Goal: Task Accomplishment & Management: Complete application form

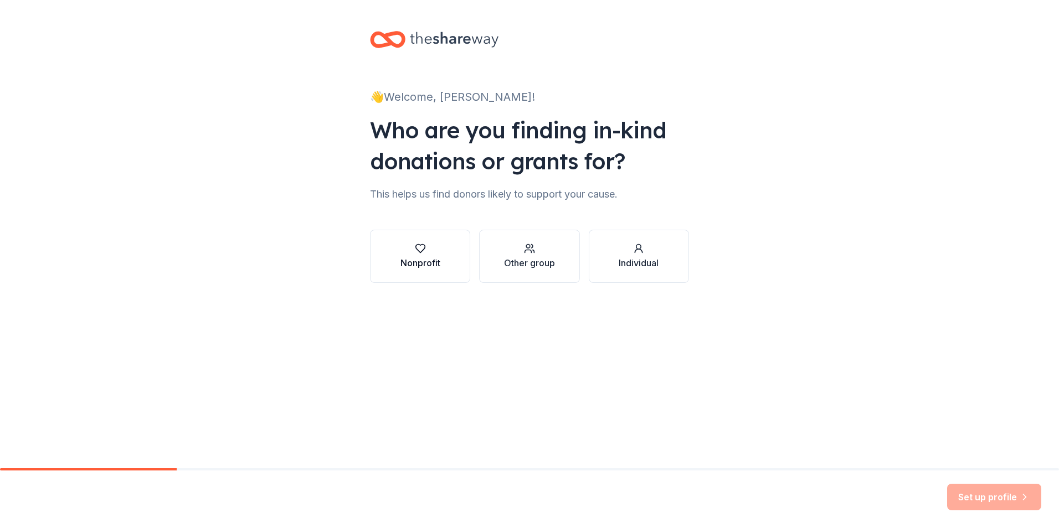
click at [431, 273] on button "Nonprofit" at bounding box center [420, 256] width 100 height 53
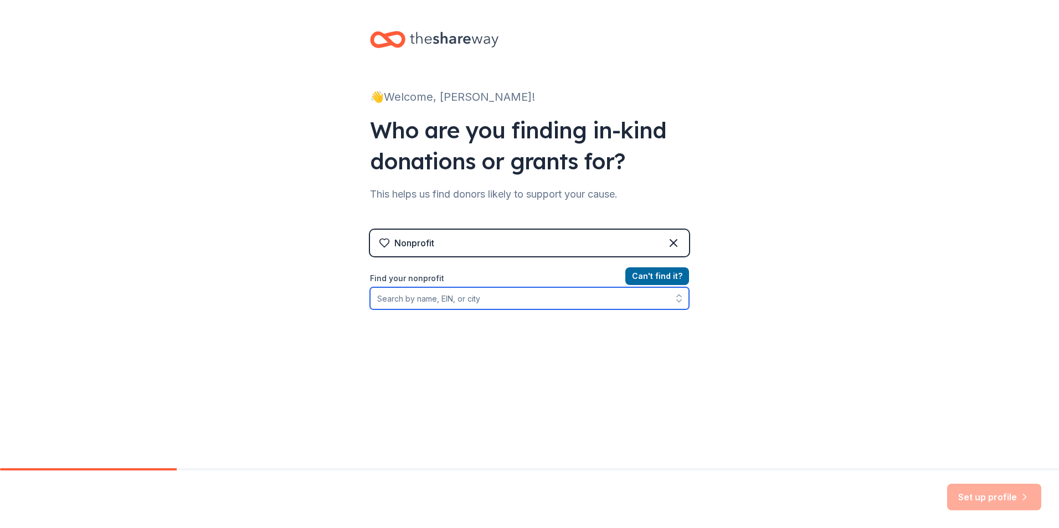
click at [451, 301] on input "Find your nonprofit" at bounding box center [529, 298] width 319 height 22
type input "Hope Unlimited Inc"
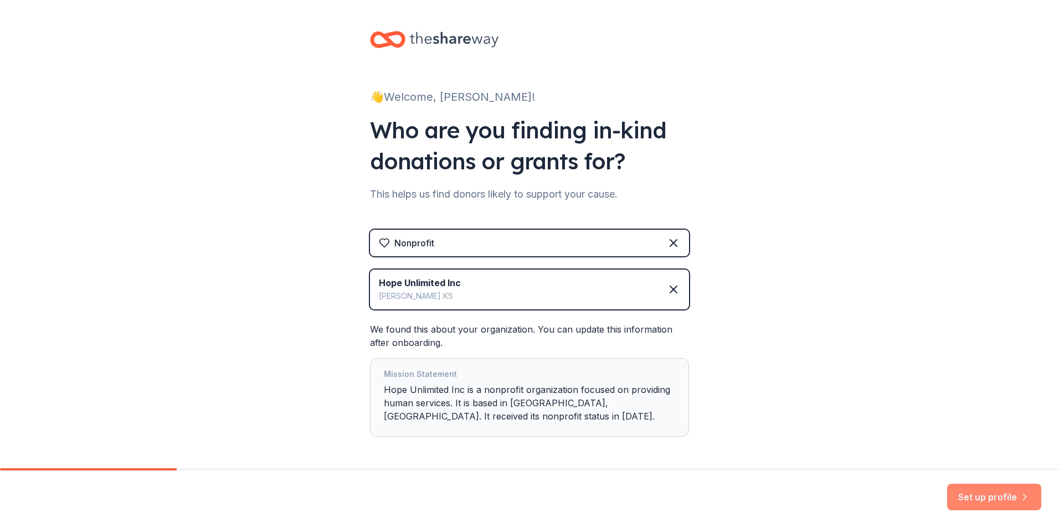
click at [976, 500] on button "Set up profile" at bounding box center [994, 497] width 94 height 27
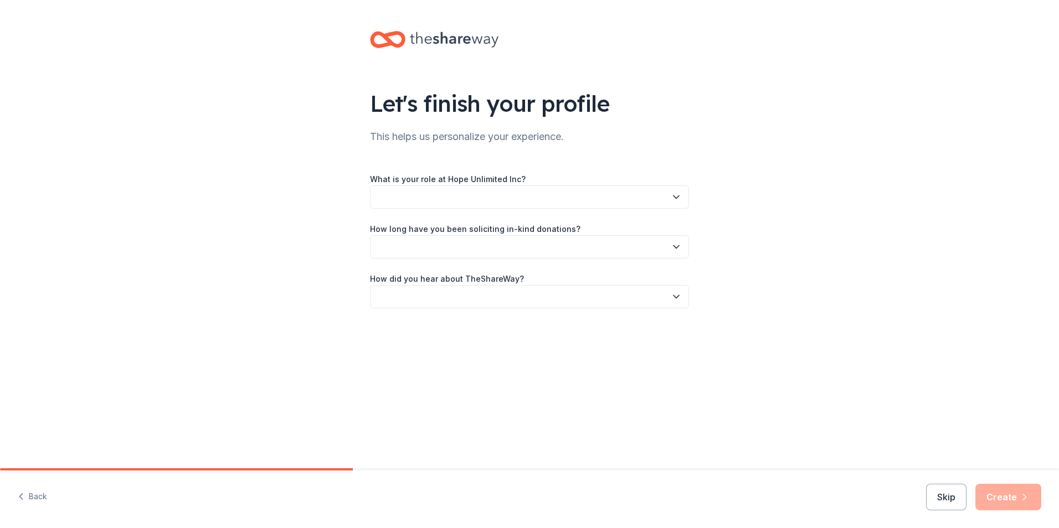
click at [674, 199] on icon "button" at bounding box center [675, 197] width 11 height 11
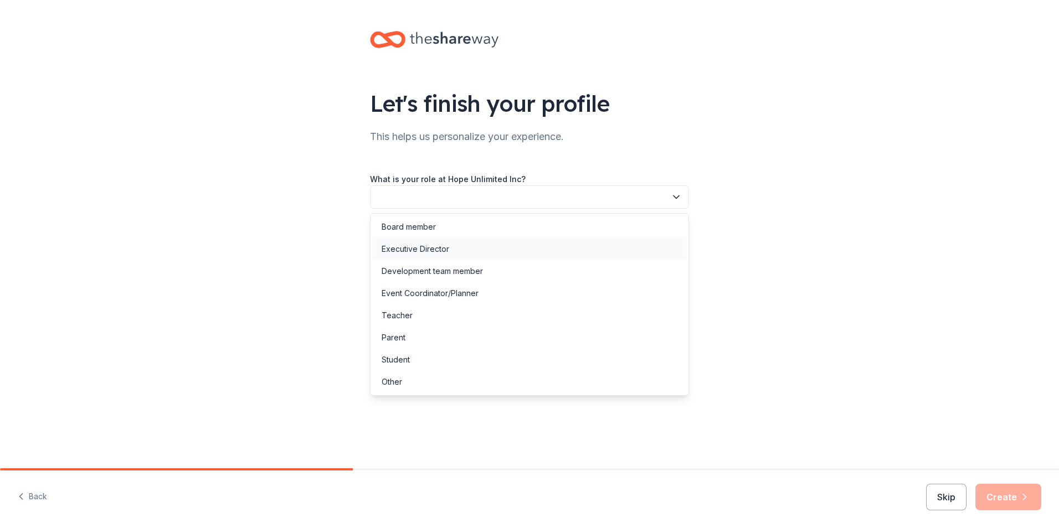
click at [534, 251] on div "Executive Director" at bounding box center [529, 249] width 313 height 22
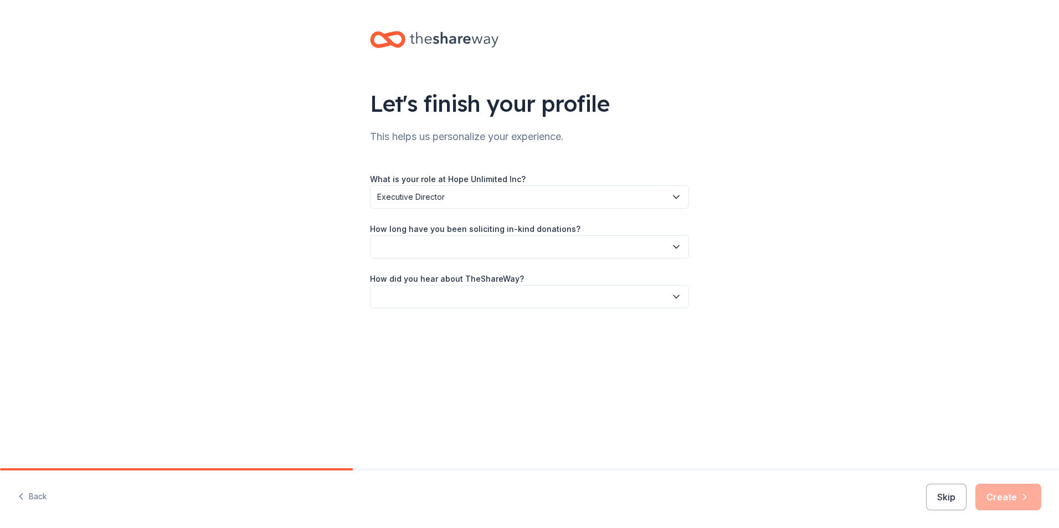
click at [683, 249] on button "button" at bounding box center [529, 246] width 319 height 23
click at [460, 347] on div "More than 5 years" at bounding box center [529, 343] width 313 height 22
click at [674, 297] on icon "button" at bounding box center [675, 296] width 11 height 11
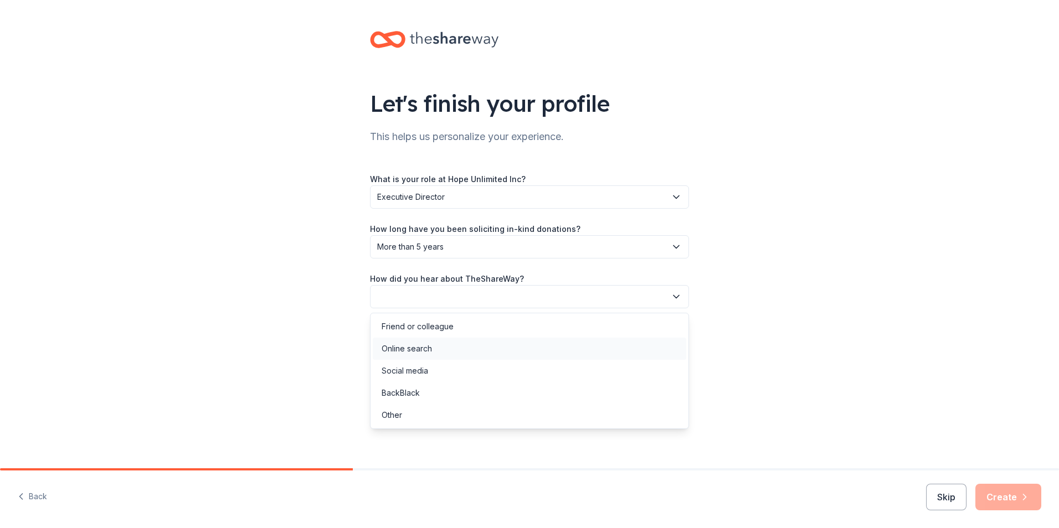
click at [460, 354] on div "Online search" at bounding box center [529, 349] width 313 height 22
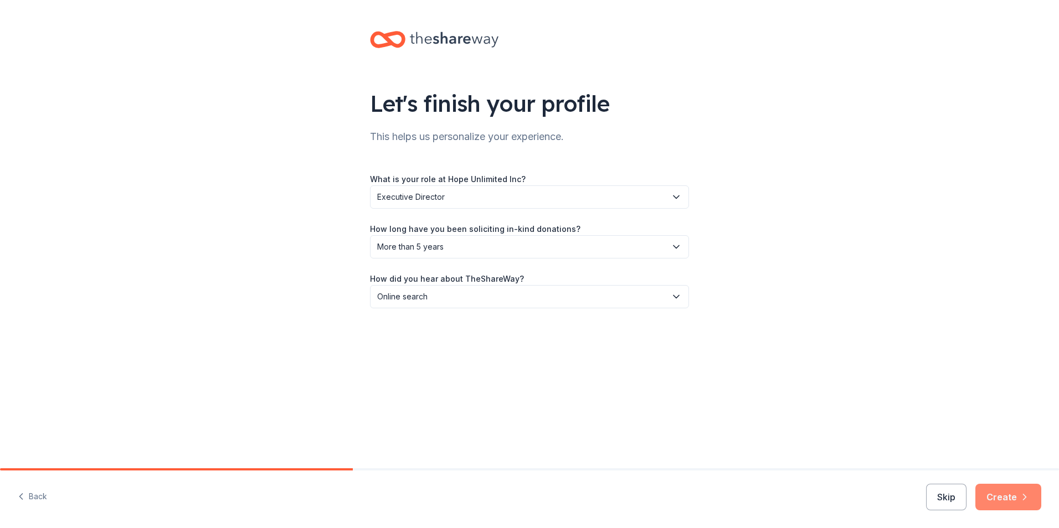
click at [1013, 504] on button "Create" at bounding box center [1008, 497] width 66 height 27
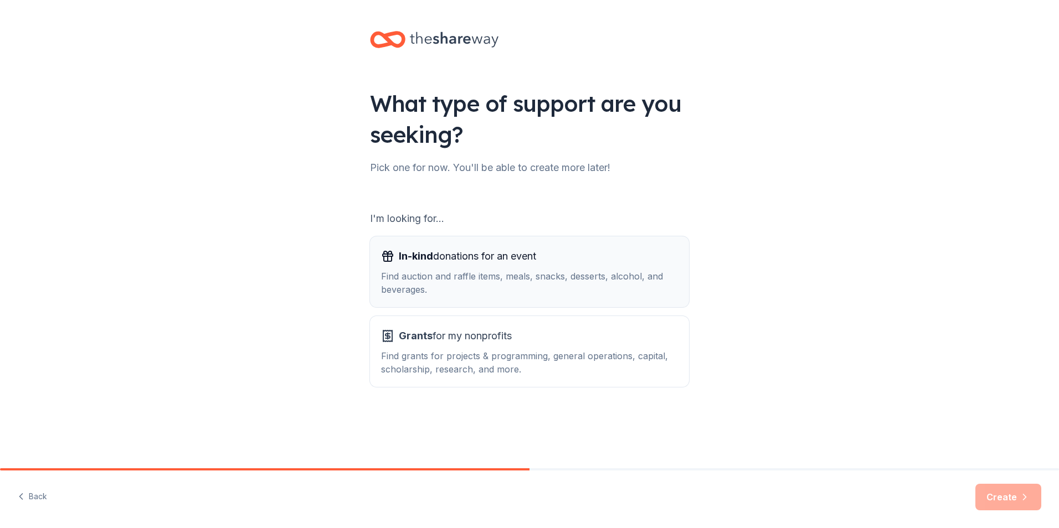
click at [547, 290] on div "Find auction and raffle items, meals, snacks, desserts, alcohol, and beverages." at bounding box center [529, 283] width 297 height 27
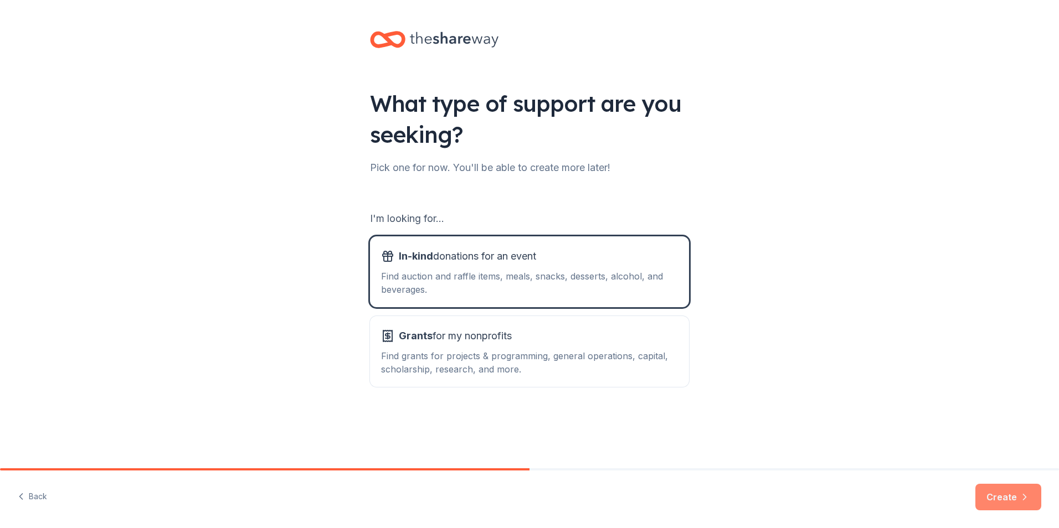
click at [1009, 496] on button "Create" at bounding box center [1008, 497] width 66 height 27
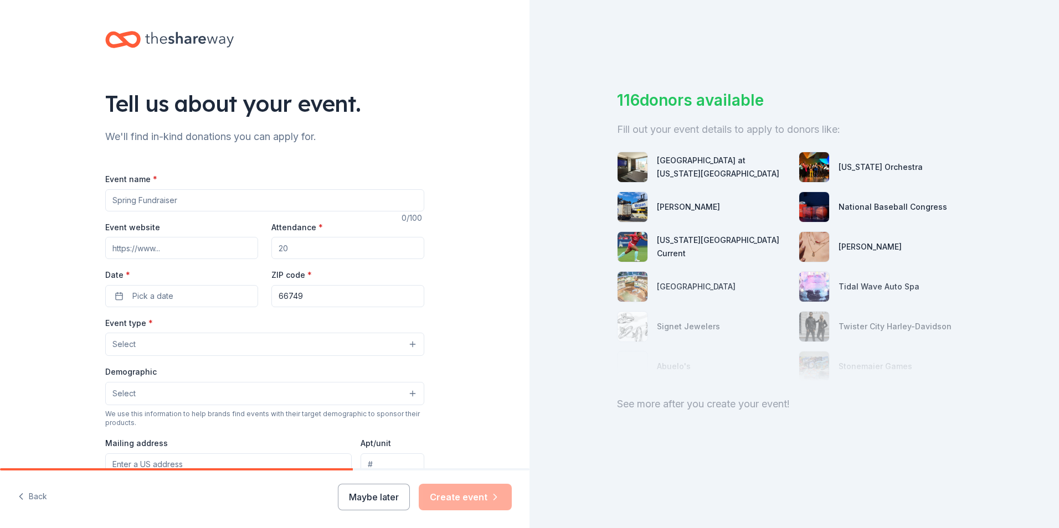
click at [156, 204] on input "Event name *" at bounding box center [264, 200] width 319 height 22
type input "Wine & Wood Fire Gala and Silent Auction"
click at [303, 248] on input "Attendance *" at bounding box center [347, 248] width 153 height 22
type input "120"
click at [172, 295] on button "Pick a date" at bounding box center [181, 296] width 153 height 22
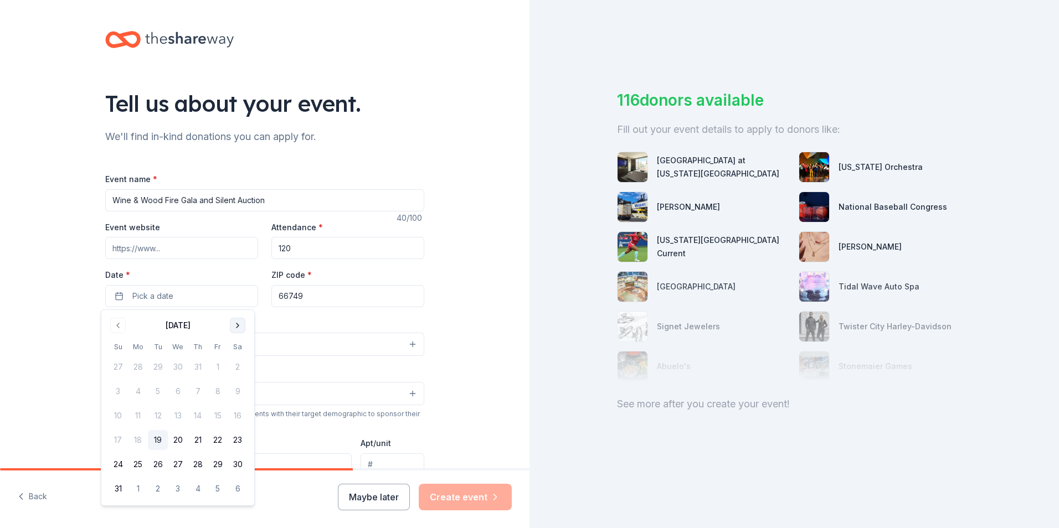
click at [241, 328] on button "Go to next month" at bounding box center [238, 326] width 16 height 16
click at [219, 369] on button "3" at bounding box center [218, 367] width 20 height 20
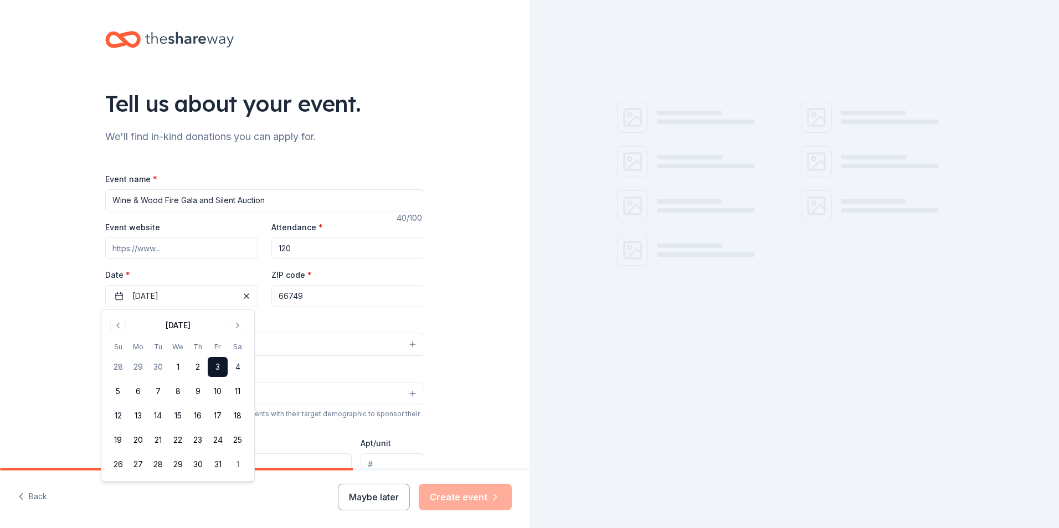
click at [318, 303] on input "66749" at bounding box center [347, 296] width 153 height 22
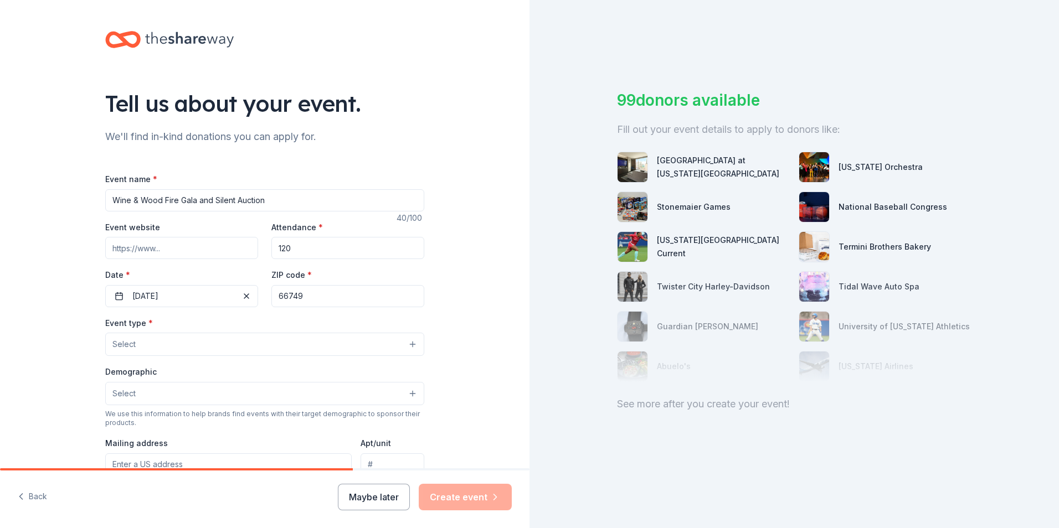
click at [179, 247] on input "Event website" at bounding box center [181, 248] width 153 height 22
type input "hope-unlimited.org"
click at [394, 343] on button "Select" at bounding box center [264, 344] width 319 height 23
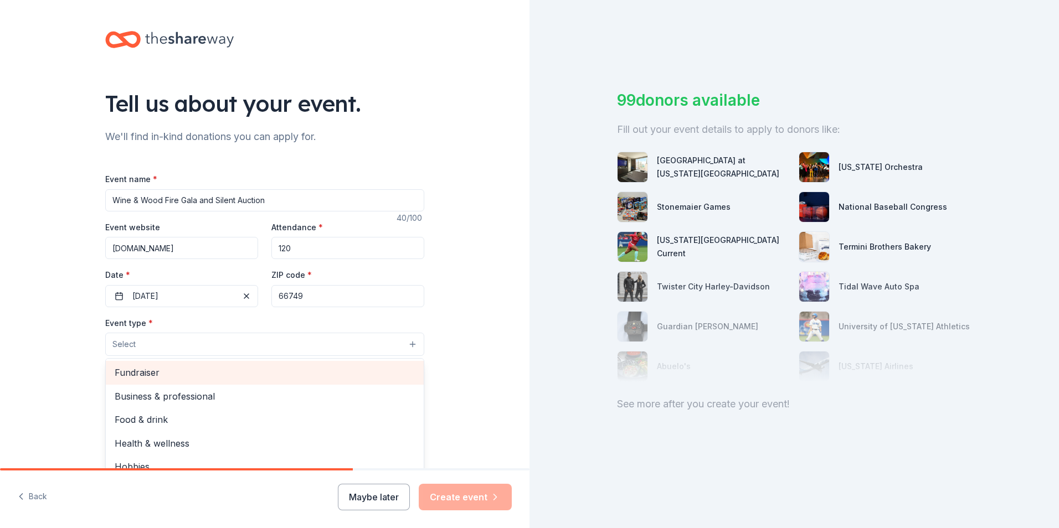
click at [218, 376] on span "Fundraiser" at bounding box center [265, 372] width 300 height 14
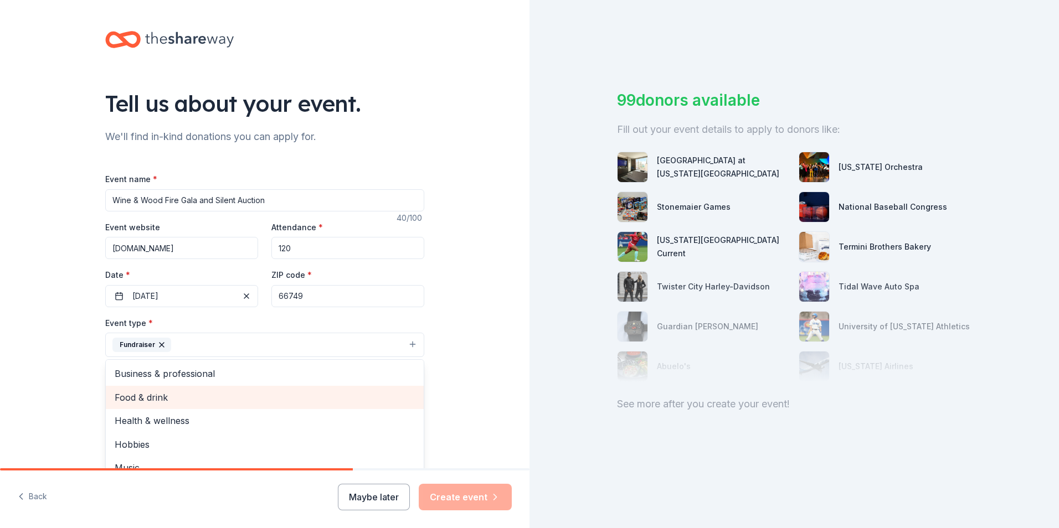
scroll to position [13, 0]
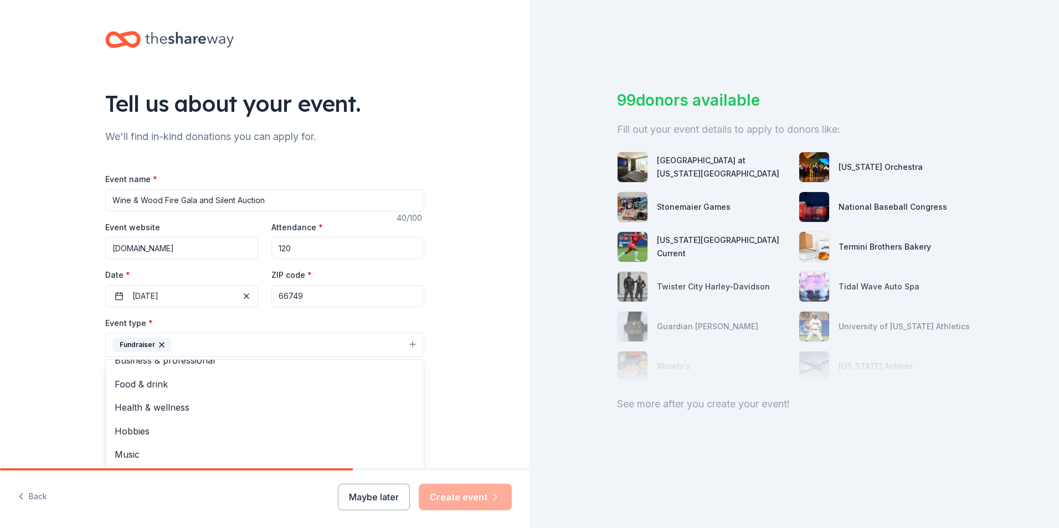
click at [471, 343] on div "Tell us about your event. We'll find in-kind donations you can apply for. Event…" at bounding box center [264, 369] width 529 height 738
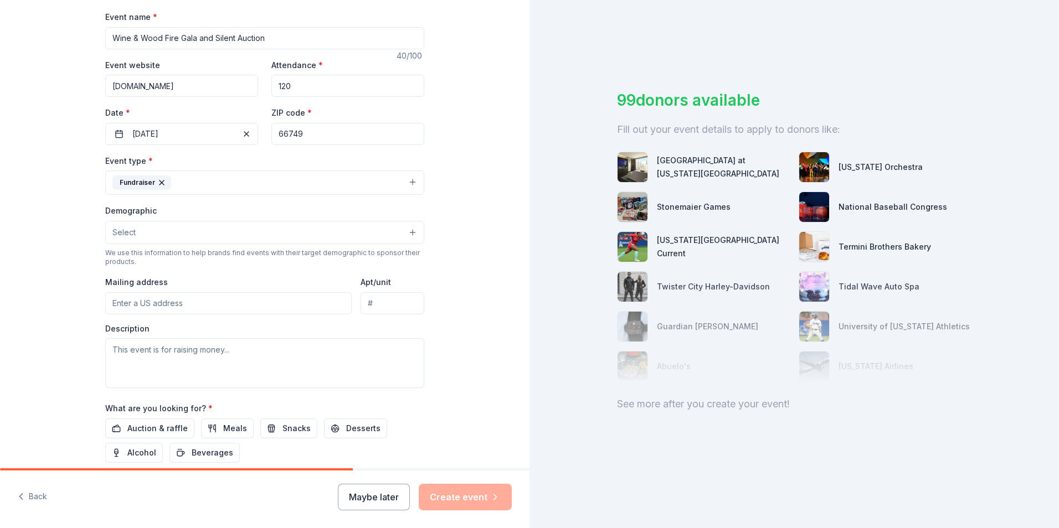
scroll to position [166, 0]
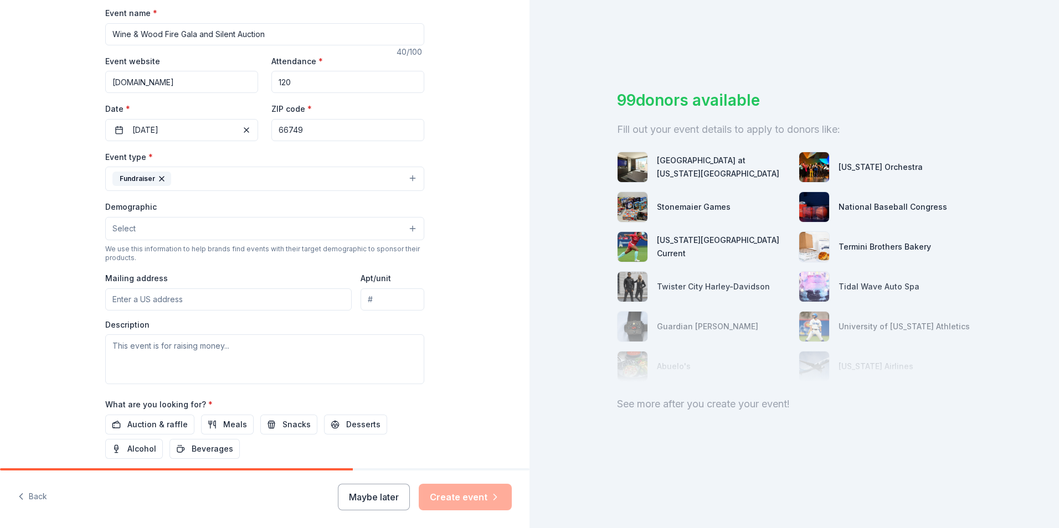
click at [406, 228] on button "Select" at bounding box center [264, 228] width 319 height 23
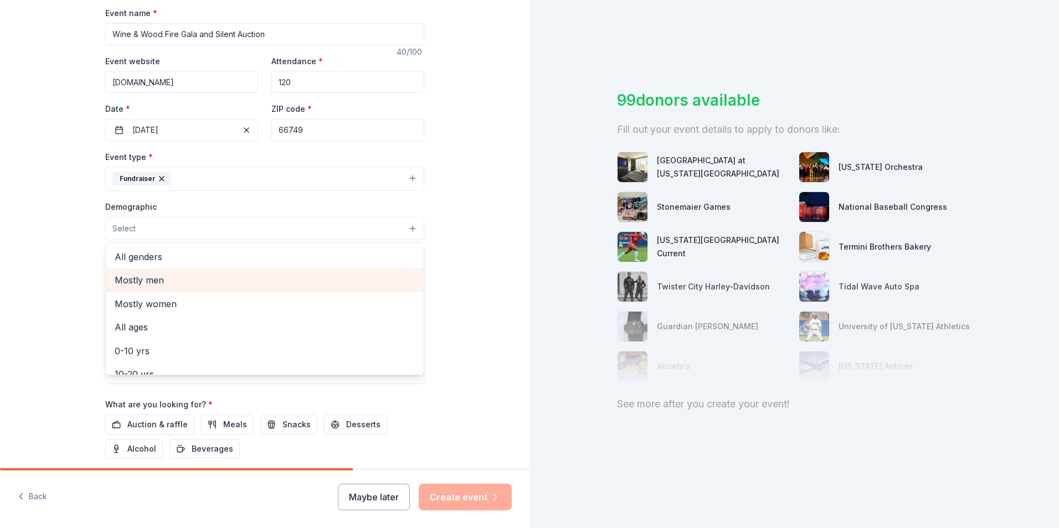
click at [245, 269] on div "Mostly men" at bounding box center [265, 280] width 318 height 23
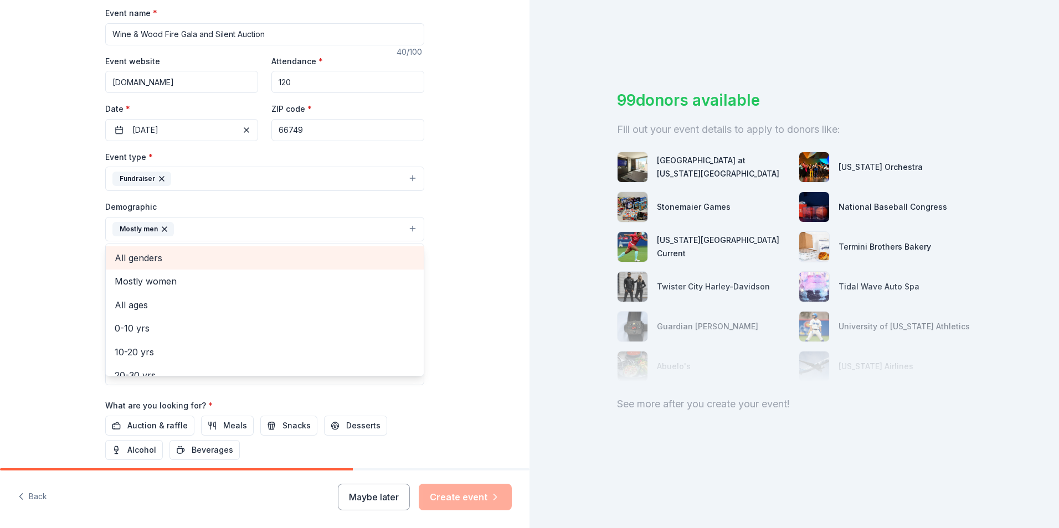
click at [199, 261] on span "All genders" at bounding box center [265, 258] width 300 height 14
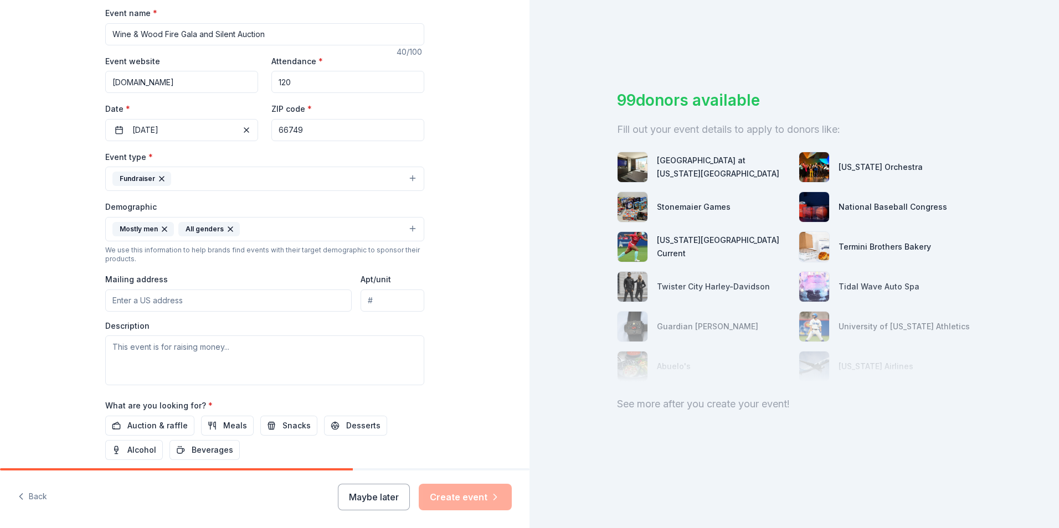
click at [160, 225] on icon "button" at bounding box center [164, 229] width 9 height 9
click at [257, 307] on input "Mailing address" at bounding box center [228, 301] width 246 height 22
type input "406 North Buckeye Street"
click at [247, 353] on textarea at bounding box center [264, 361] width 319 height 50
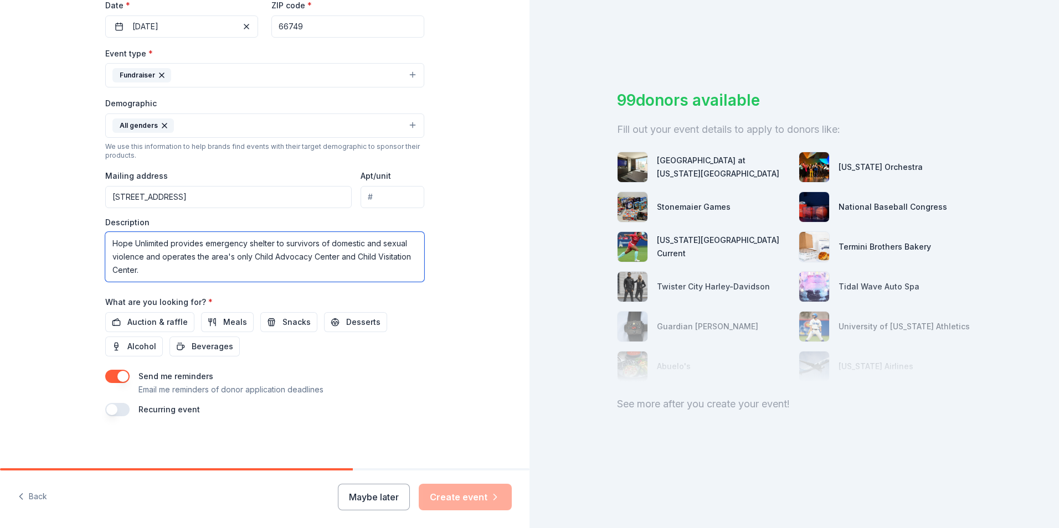
scroll to position [271, 0]
type textarea "Hope Unlimited provides emergency shelter to survivors of domestic and sexual v…"
click at [157, 317] on span "Auction & raffle" at bounding box center [157, 320] width 60 height 13
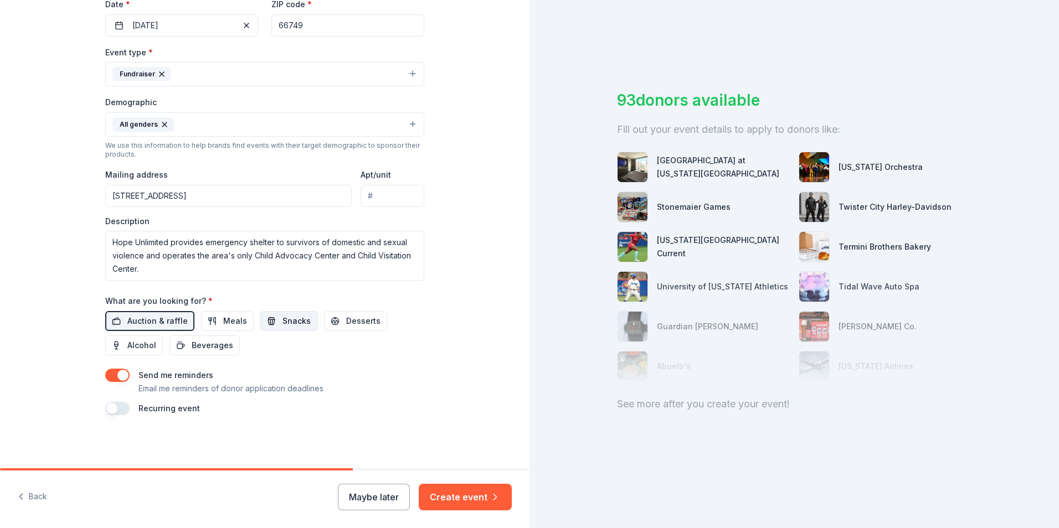
click at [260, 325] on button "Snacks" at bounding box center [288, 321] width 57 height 20
click at [329, 321] on button "Desserts" at bounding box center [355, 321] width 63 height 20
click at [234, 322] on span "Meals" at bounding box center [235, 320] width 24 height 13
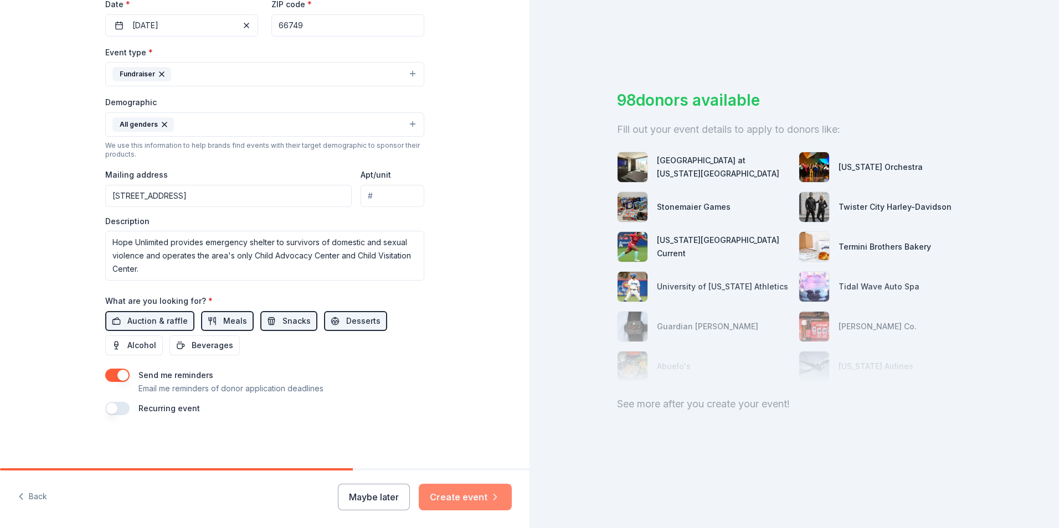
click at [455, 494] on button "Create event" at bounding box center [465, 497] width 93 height 27
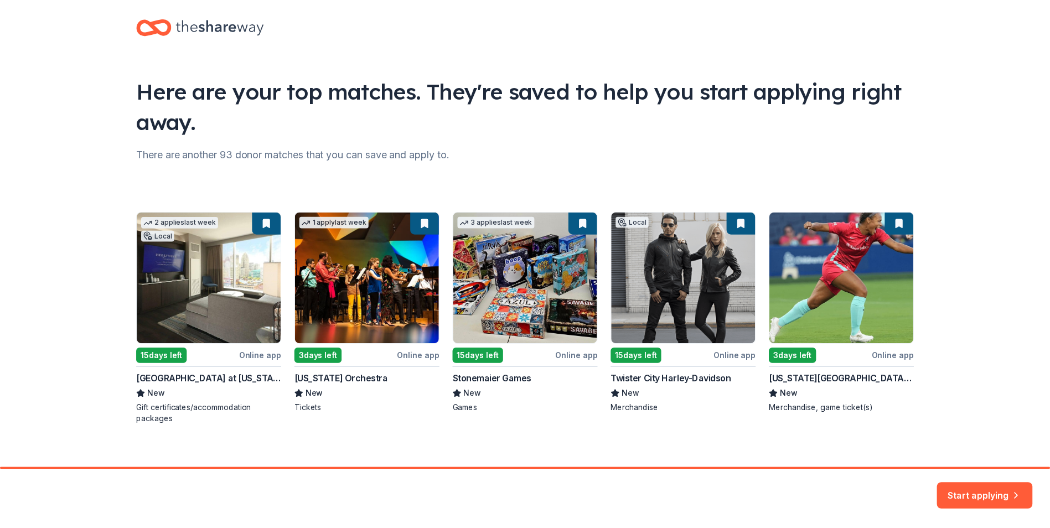
scroll to position [24, 0]
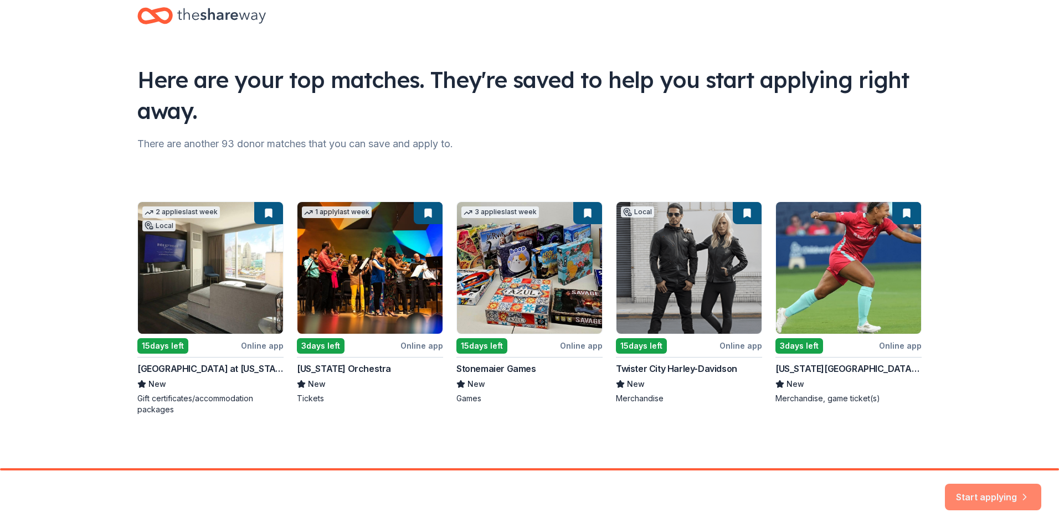
click at [990, 502] on button "Start applying" at bounding box center [993, 490] width 96 height 27
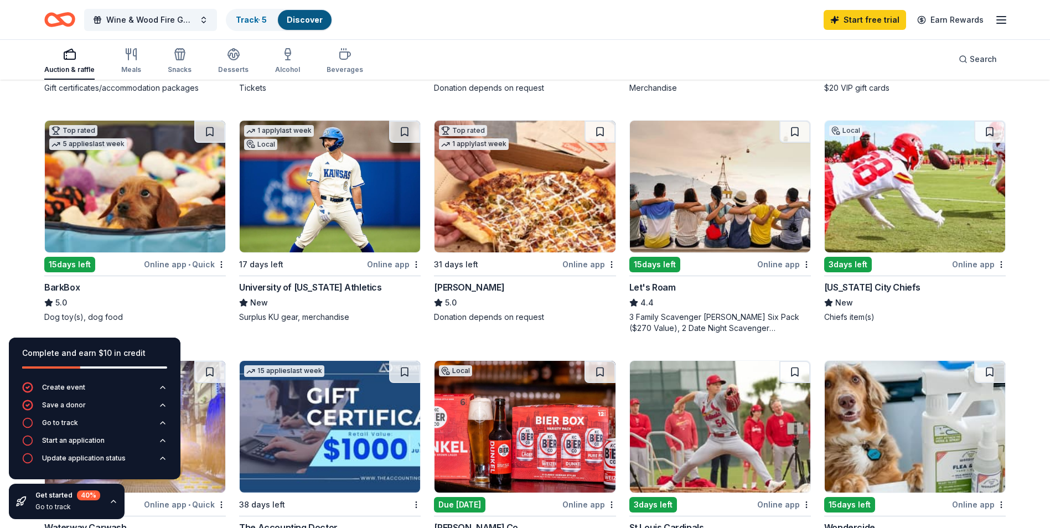
scroll to position [332, 0]
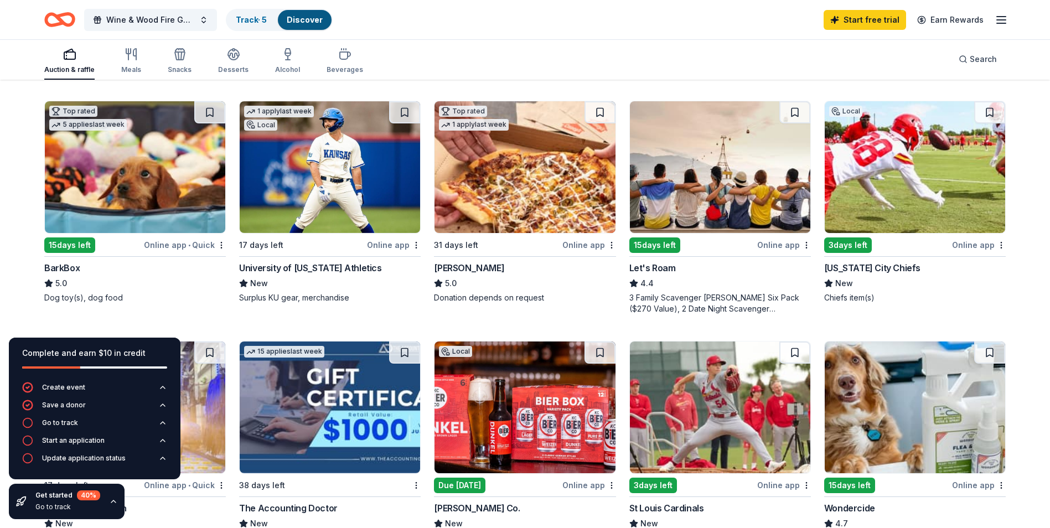
click at [163, 217] on img at bounding box center [135, 167] width 180 height 132
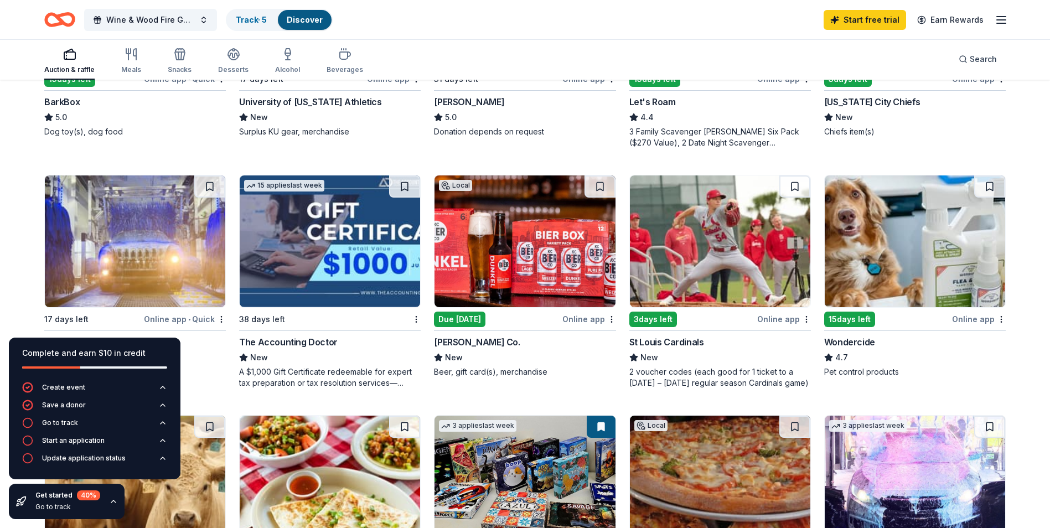
scroll to position [554, 0]
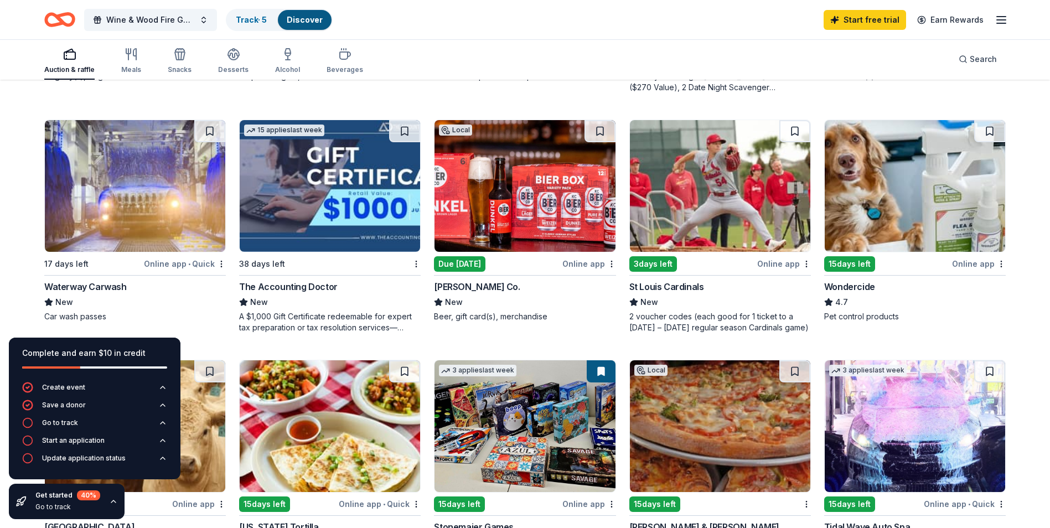
click at [455, 262] on div "Due today" at bounding box center [459, 264] width 51 height 16
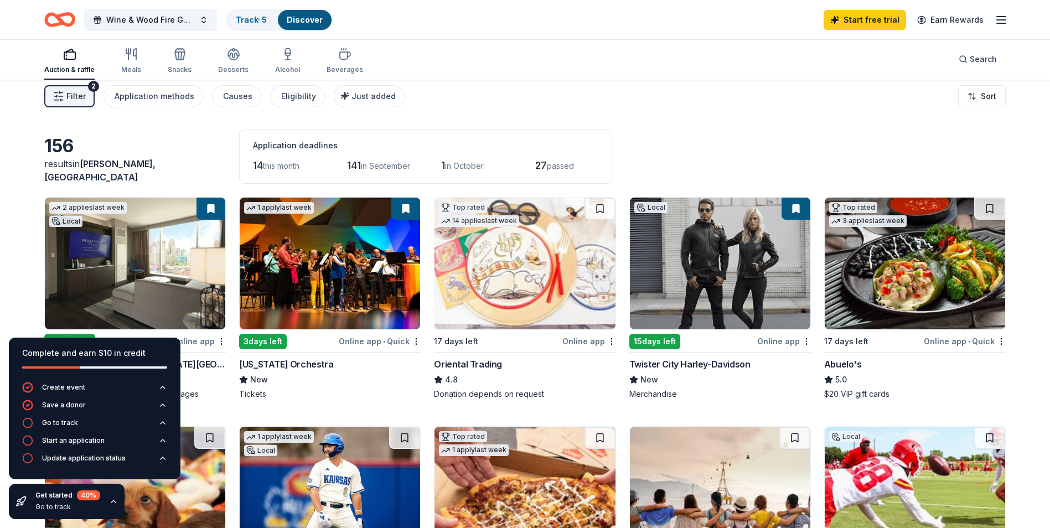
scroll to position [0, 0]
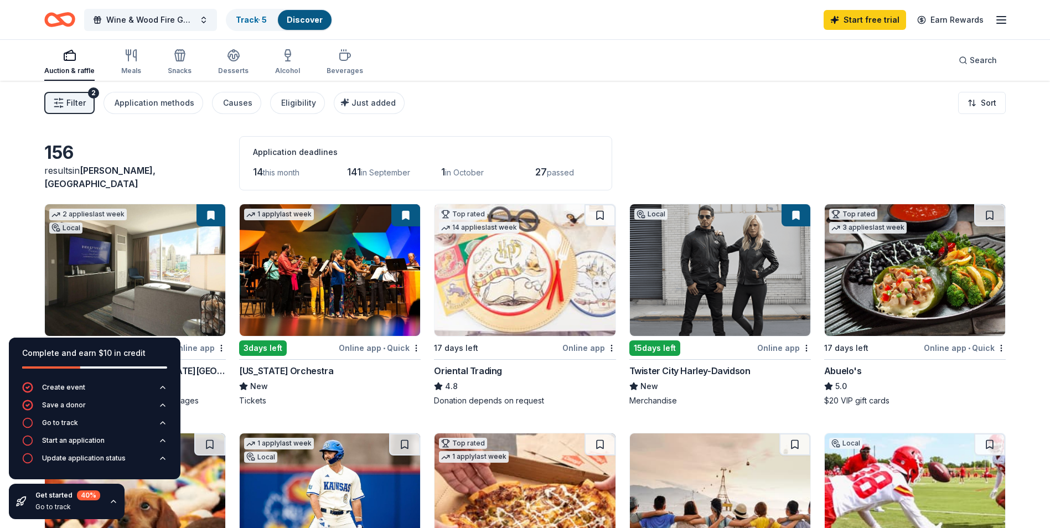
click at [705, 275] on img at bounding box center [720, 270] width 180 height 132
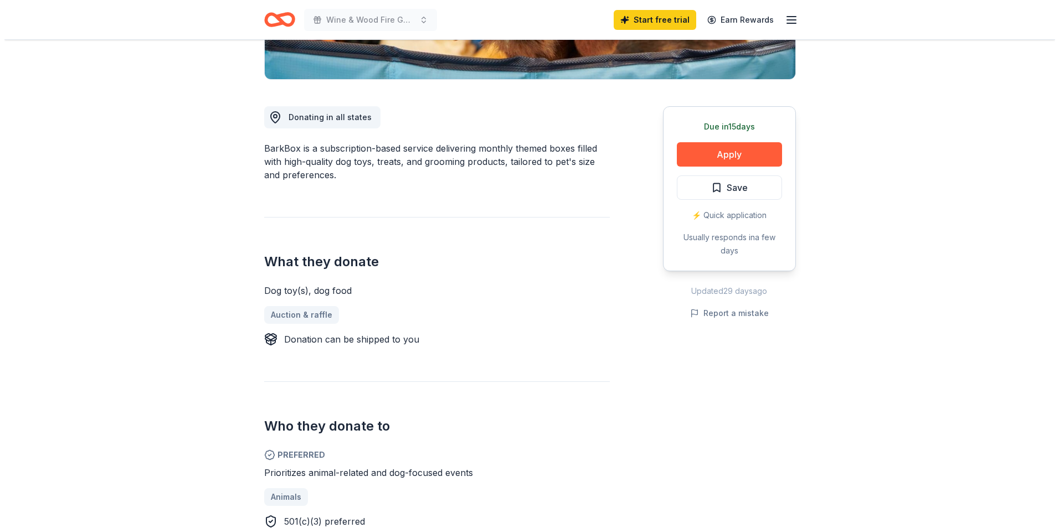
scroll to position [277, 0]
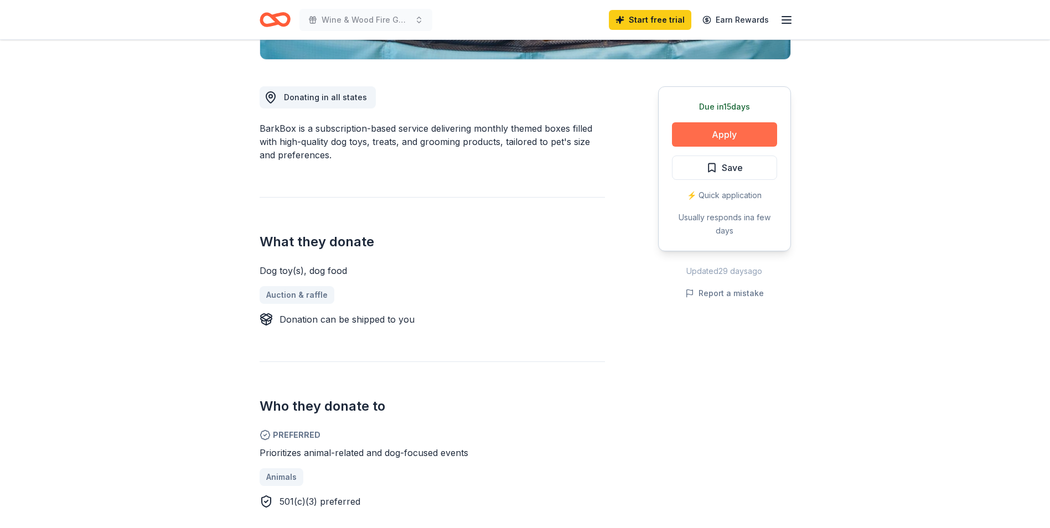
click at [736, 139] on button "Apply" at bounding box center [724, 134] width 105 height 24
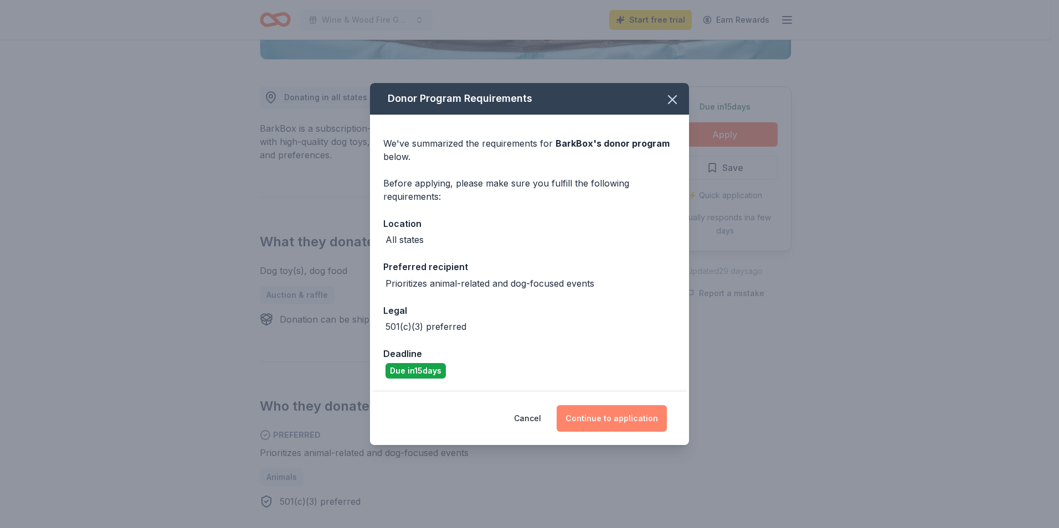
click at [590, 421] on button "Continue to application" at bounding box center [611, 418] width 110 height 27
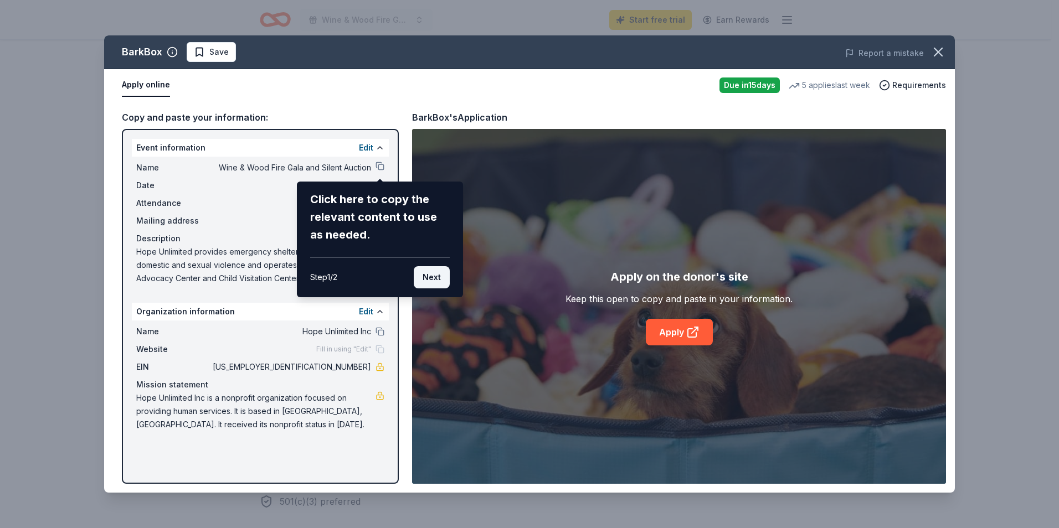
click at [437, 280] on button "Next" at bounding box center [432, 277] width 36 height 22
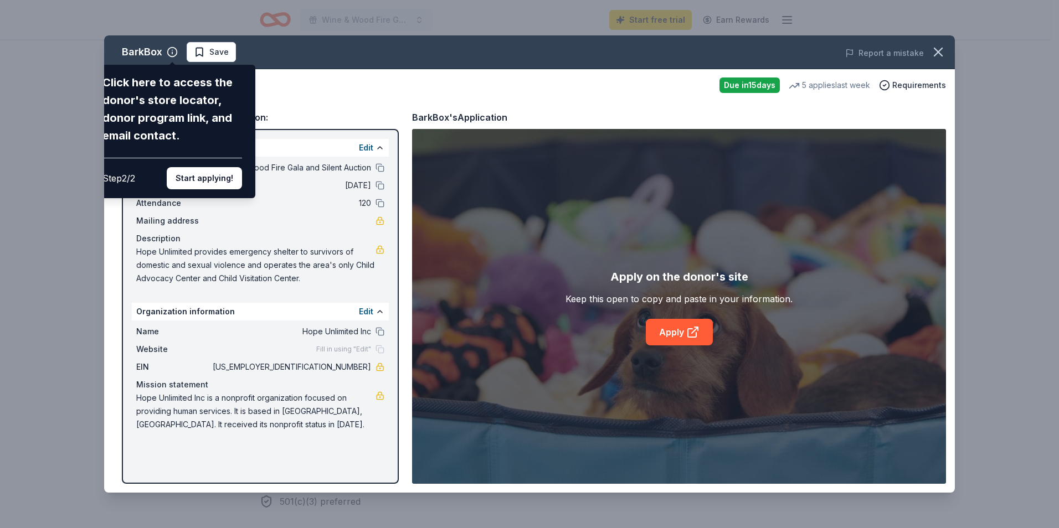
click at [667, 331] on div "BarkBox Click here to access the donor's store locator, donor program link, and…" at bounding box center [529, 263] width 850 height 457
click at [693, 333] on div "BarkBox Click here to access the donor's store locator, donor program link, and…" at bounding box center [529, 263] width 850 height 457
click at [311, 99] on div "BarkBox Click here to access the donor's store locator, donor program link, and…" at bounding box center [529, 263] width 850 height 457
click at [200, 188] on button "Start applying!" at bounding box center [204, 178] width 75 height 22
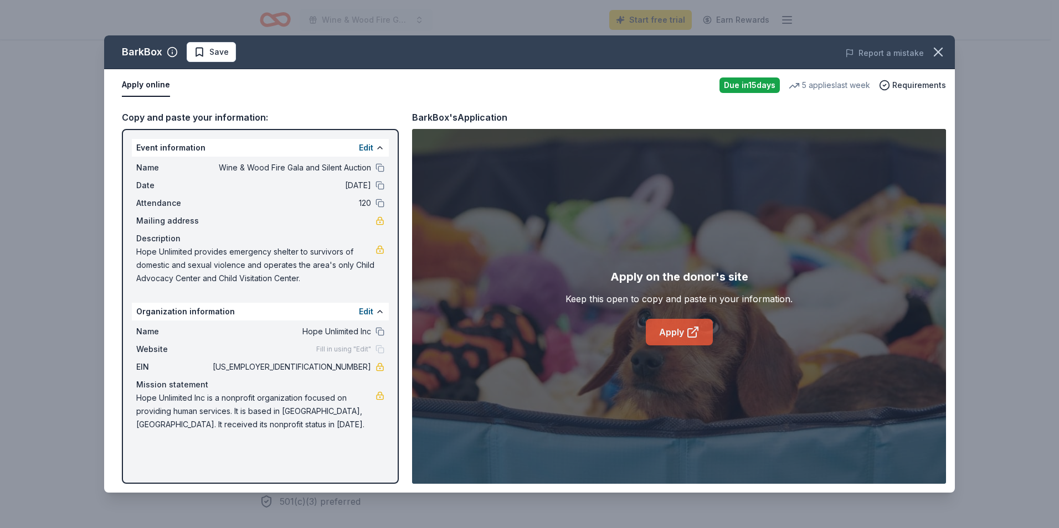
click at [684, 334] on link "Apply" at bounding box center [679, 332] width 67 height 27
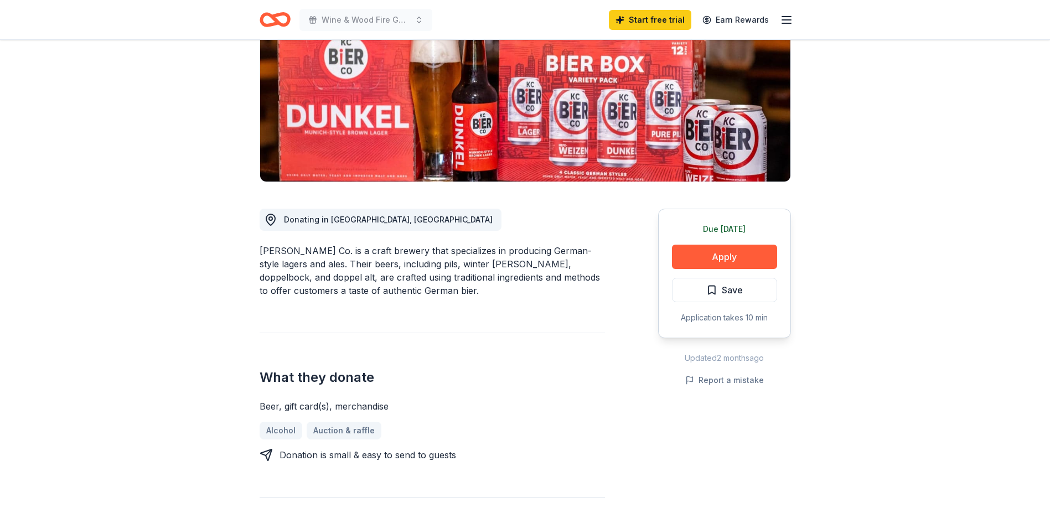
scroll to position [166, 0]
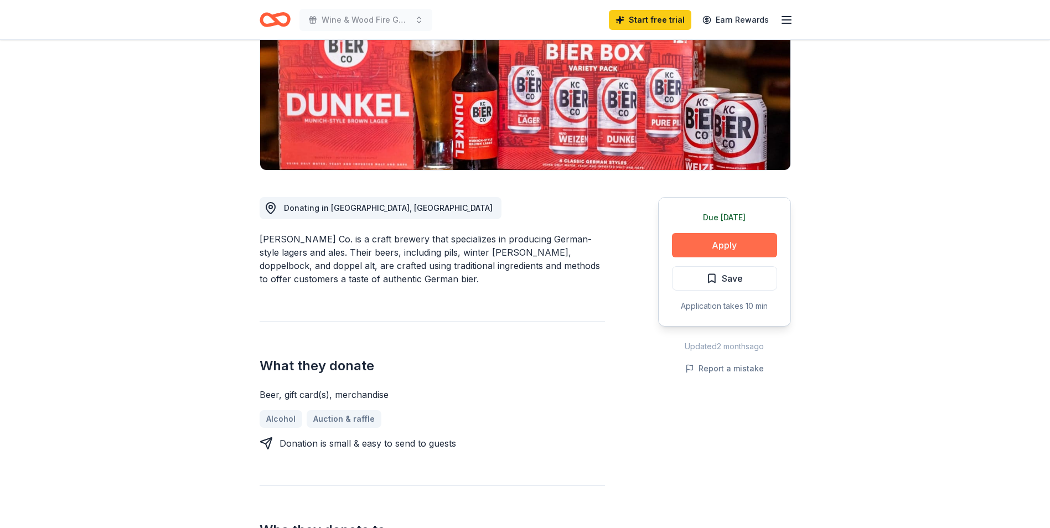
click at [696, 241] on button "Apply" at bounding box center [724, 245] width 105 height 24
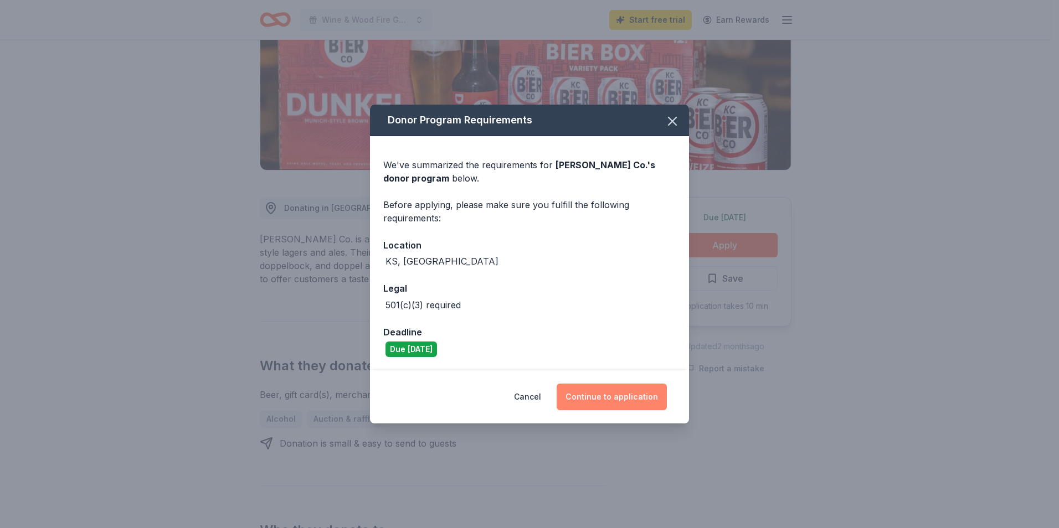
click at [590, 394] on button "Continue to application" at bounding box center [611, 397] width 110 height 27
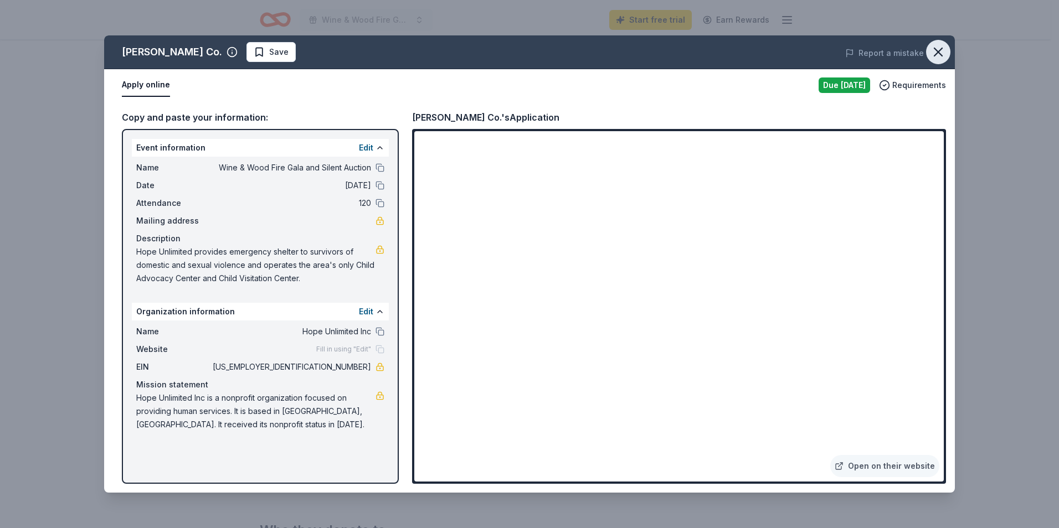
click at [934, 52] on icon "button" at bounding box center [938, 52] width 16 height 16
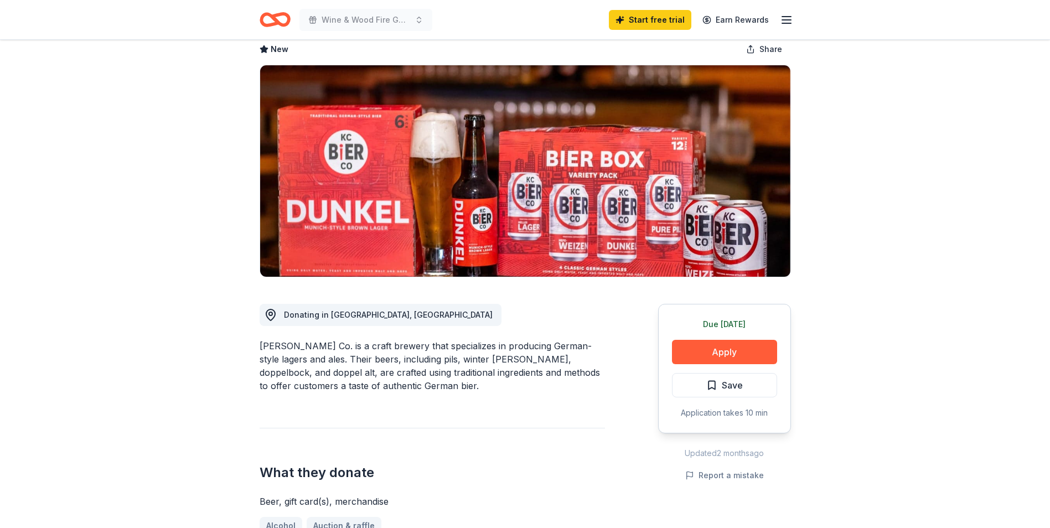
scroll to position [0, 0]
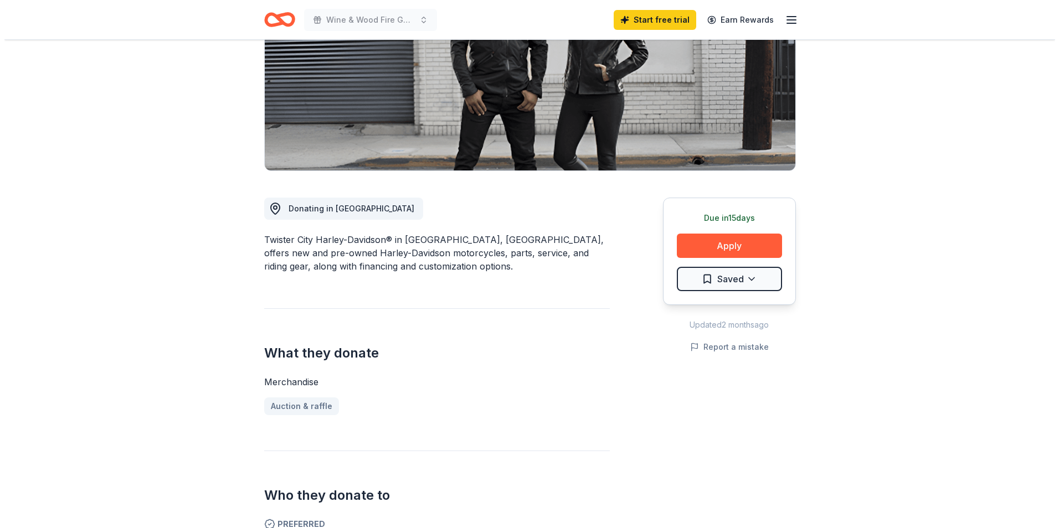
scroll to position [166, 0]
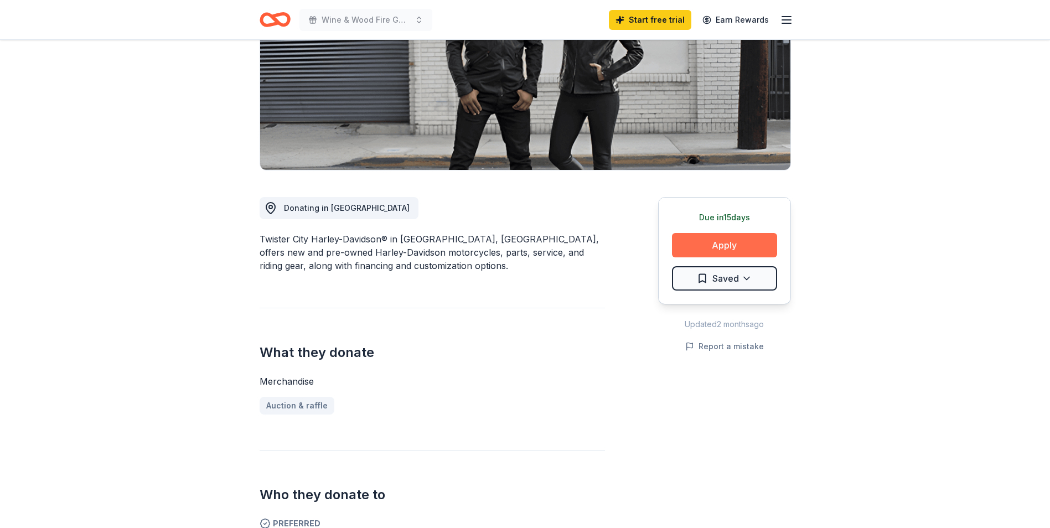
click at [740, 246] on button "Apply" at bounding box center [724, 245] width 105 height 24
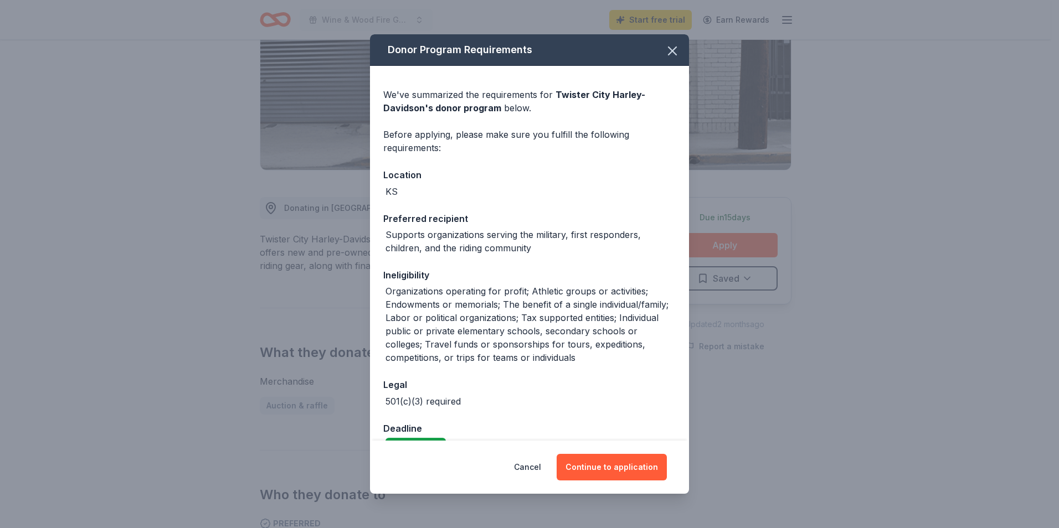
scroll to position [26, 0]
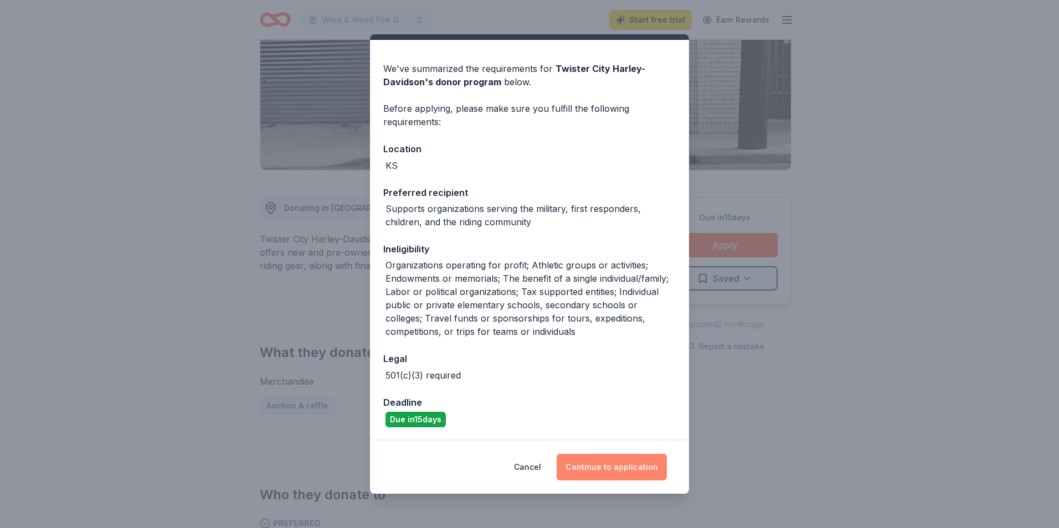
click at [622, 474] on button "Continue to application" at bounding box center [611, 467] width 110 height 27
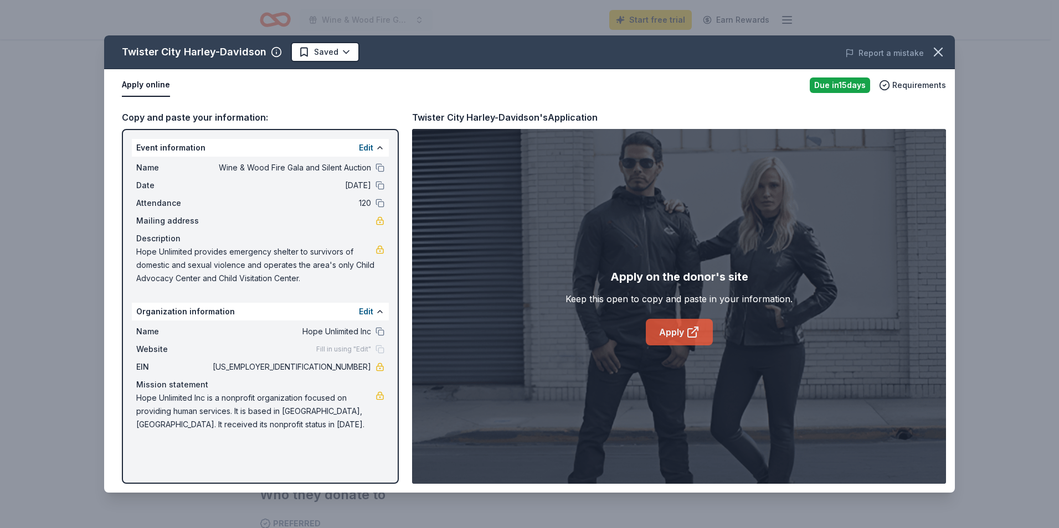
click at [675, 336] on link "Apply" at bounding box center [679, 332] width 67 height 27
